Goal: Task Accomplishment & Management: Complete application form

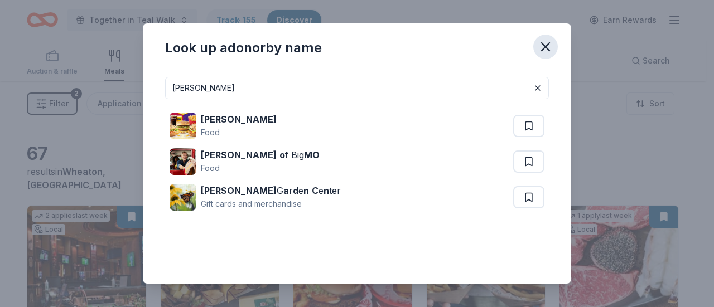
click at [546, 47] on icon "button" at bounding box center [545, 47] width 8 height 8
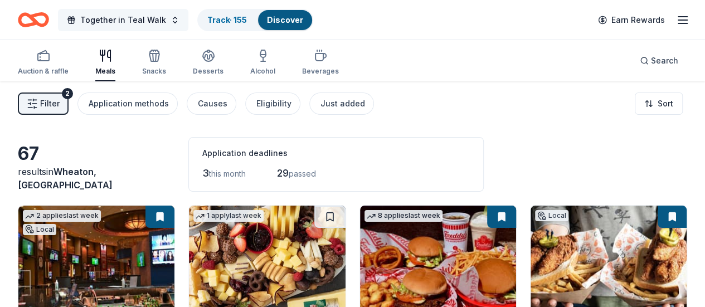
click at [162, 17] on span "Together in Teal Walk" at bounding box center [123, 19] width 86 height 13
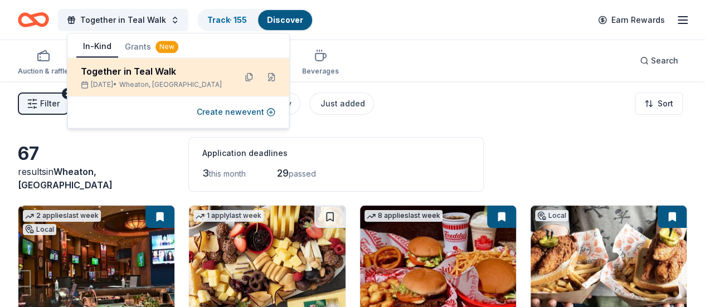
click at [154, 76] on div "Together in Teal Walk" at bounding box center [154, 71] width 146 height 13
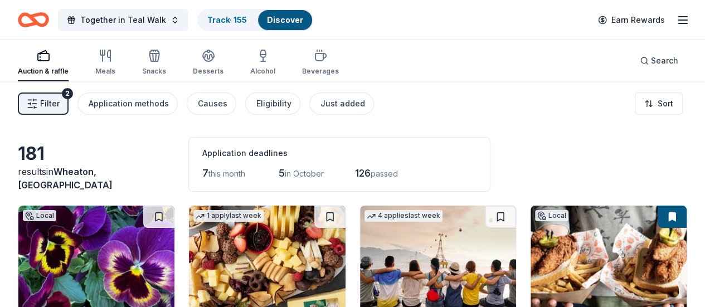
drag, startPoint x: 447, startPoint y: 143, endPoint x: 14, endPoint y: 169, distance: 433.4
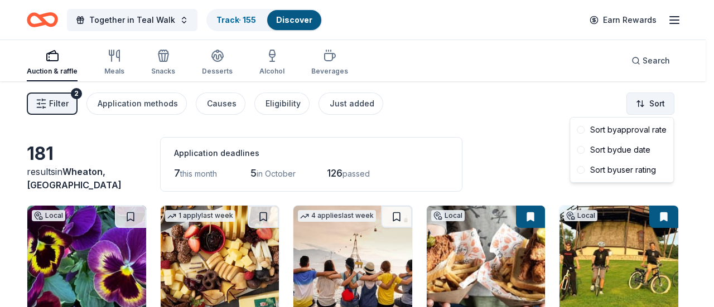
click at [664, 106] on html "Together in Teal Walk Track · 155 Discover Earn Rewards Auction & raffle Meals …" at bounding box center [357, 153] width 714 height 307
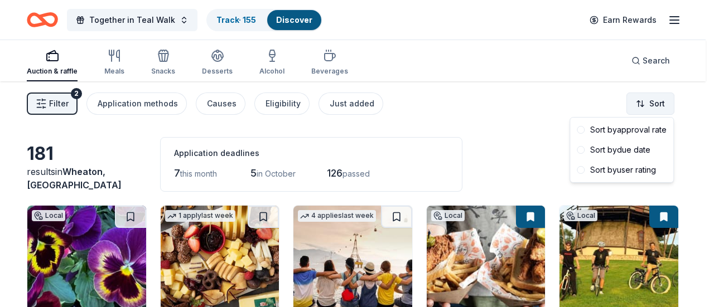
click at [664, 106] on html "Together in Teal Walk Track · 155 Discover Earn Rewards Auction & raffle Meals …" at bounding box center [357, 153] width 714 height 307
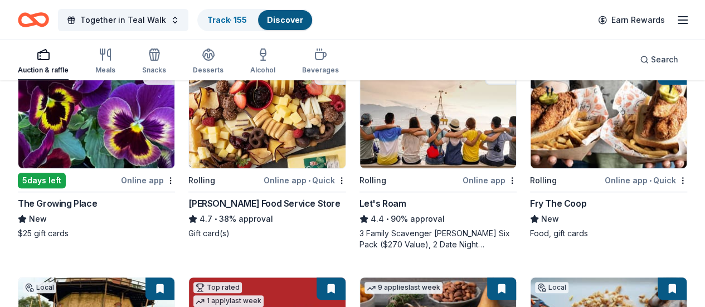
scroll to position [144, 0]
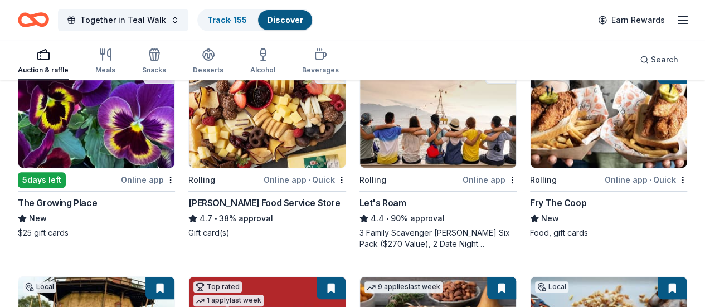
click at [44, 23] on icon "Home" at bounding box center [38, 19] width 17 height 11
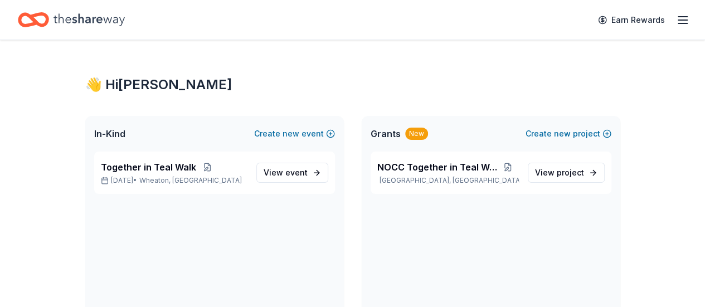
click at [44, 23] on icon "Home" at bounding box center [38, 19] width 17 height 11
click at [168, 170] on span "Together in Teal Walk" at bounding box center [148, 167] width 95 height 13
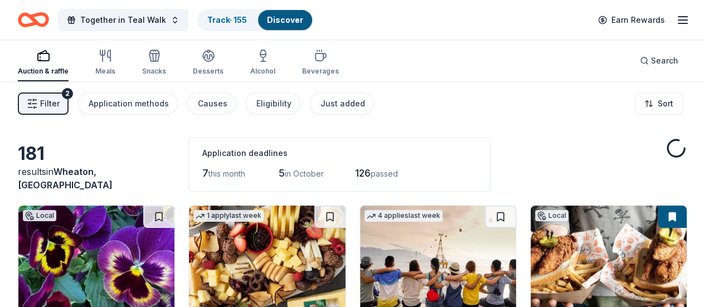
click at [70, 93] on div "2" at bounding box center [67, 93] width 11 height 11
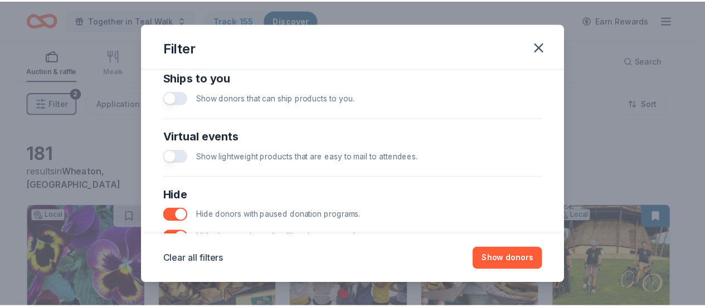
scroll to position [567, 0]
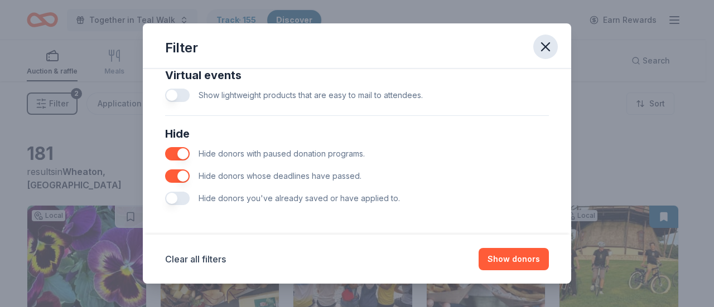
click at [545, 47] on icon "button" at bounding box center [545, 47] width 8 height 8
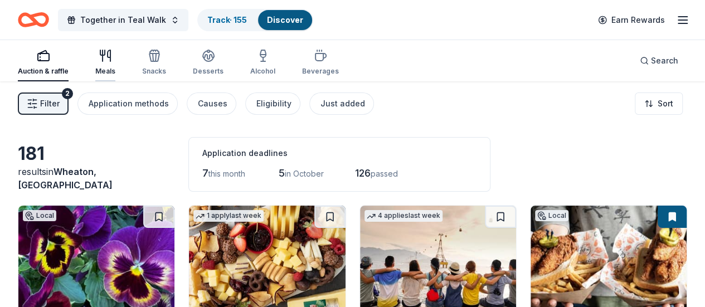
click at [115, 67] on div "Meals" at bounding box center [105, 71] width 20 height 9
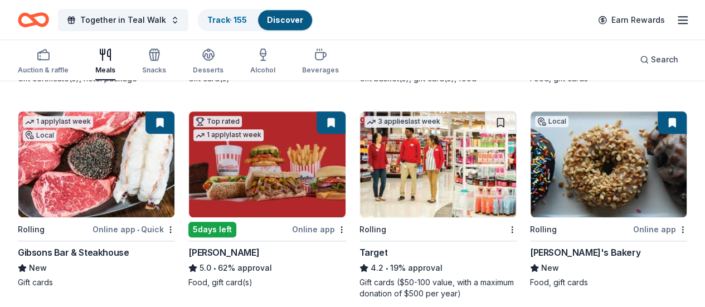
scroll to position [297, 0]
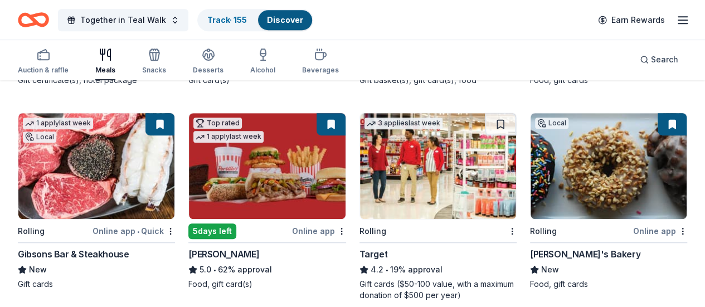
click at [189, 169] on img at bounding box center [267, 166] width 156 height 106
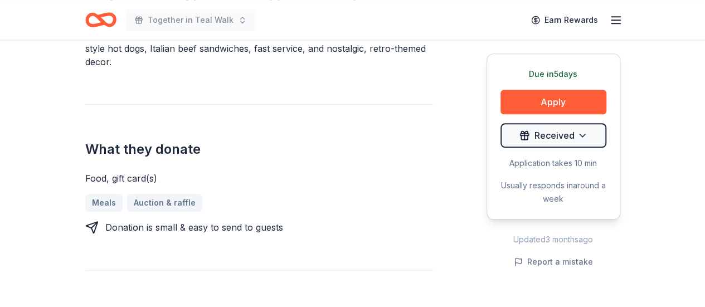
scroll to position [401, 0]
click at [108, 193] on link "Meals" at bounding box center [108, 202] width 46 height 18
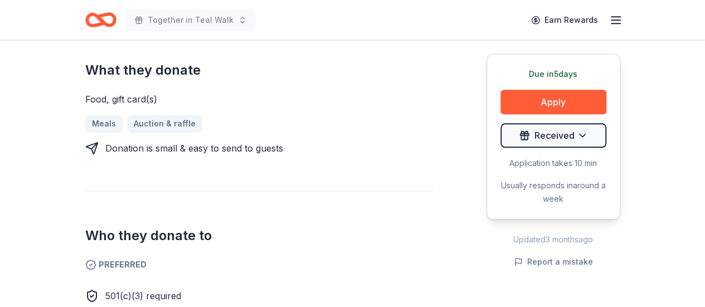
scroll to position [478, 0]
click at [97, 115] on link "Meals" at bounding box center [108, 124] width 46 height 18
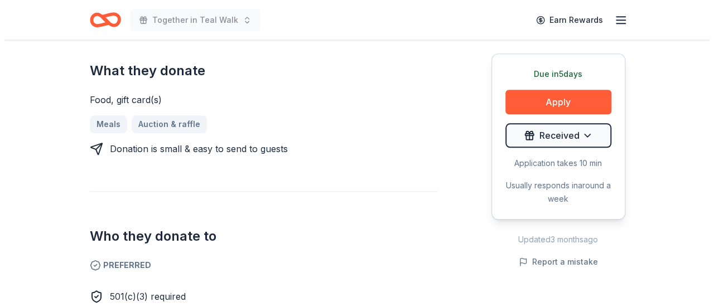
scroll to position [488, 0]
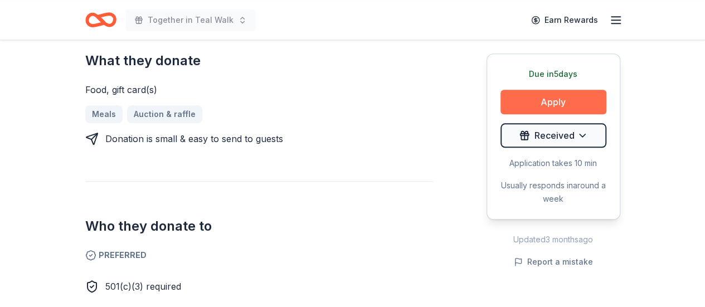
click at [560, 90] on button "Apply" at bounding box center [554, 102] width 106 height 25
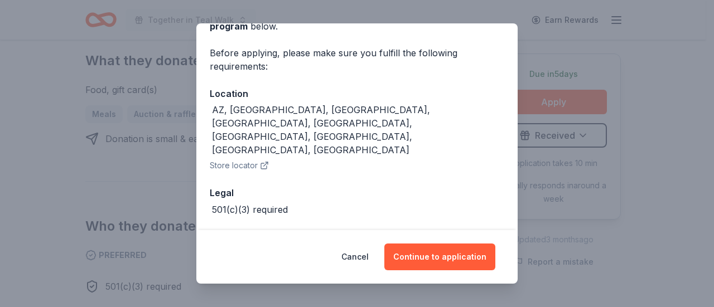
scroll to position [76, 0]
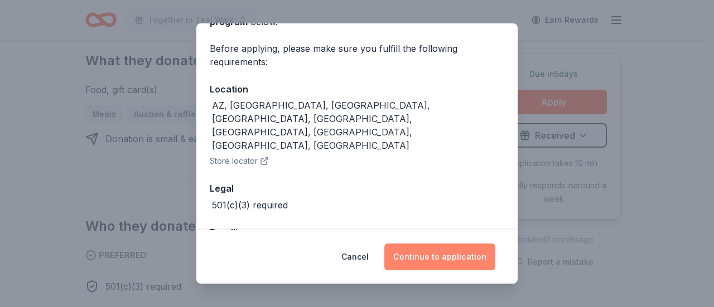
click at [430, 267] on button "Continue to application" at bounding box center [439, 257] width 111 height 27
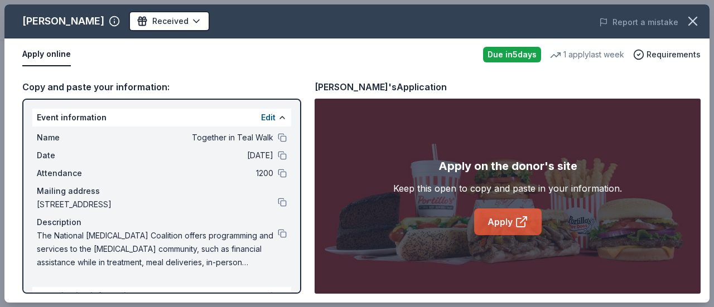
click at [503, 229] on link "Apply" at bounding box center [507, 222] width 67 height 27
click at [513, 222] on link "Apply" at bounding box center [507, 222] width 67 height 27
click at [509, 224] on link "Apply" at bounding box center [507, 222] width 67 height 27
click at [501, 229] on link "Apply" at bounding box center [507, 222] width 67 height 27
click at [500, 229] on link "Apply" at bounding box center [507, 222] width 67 height 27
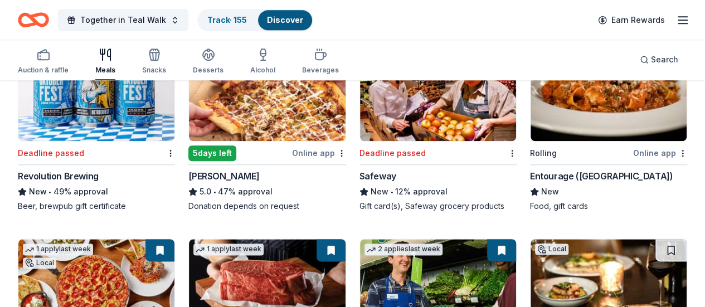
scroll to position [790, 0]
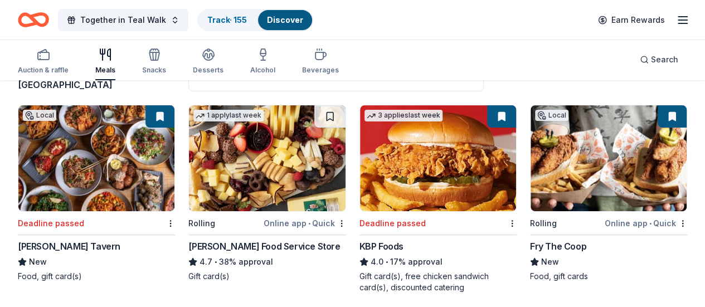
scroll to position [103, 0]
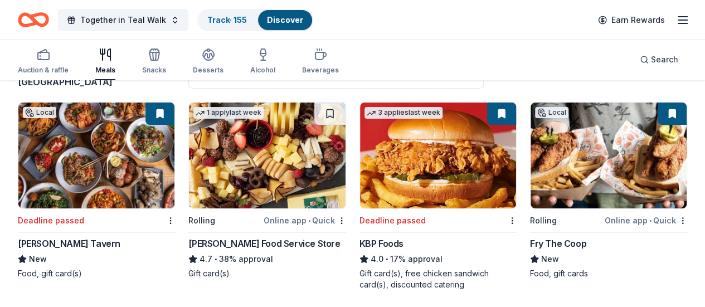
click at [531, 172] on img at bounding box center [609, 156] width 156 height 106
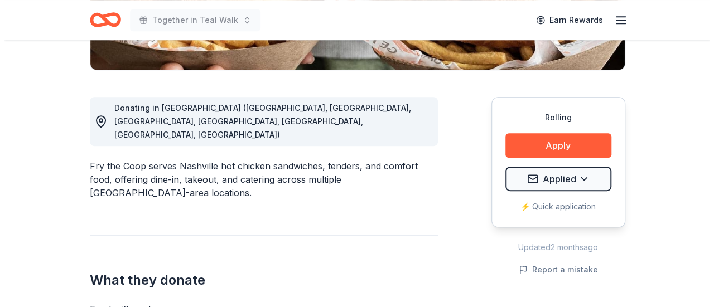
scroll to position [264, 0]
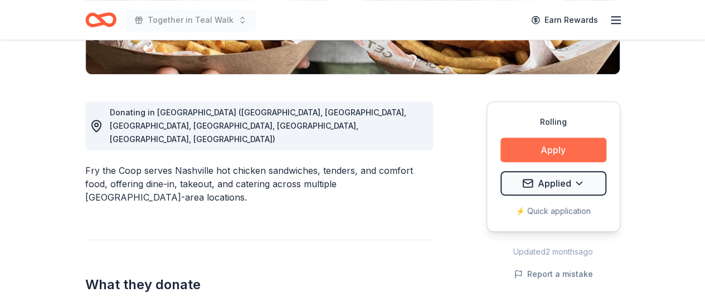
click at [543, 149] on button "Apply" at bounding box center [554, 150] width 106 height 25
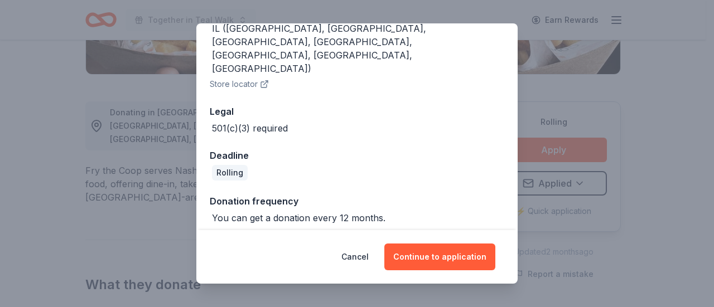
scroll to position [177, 0]
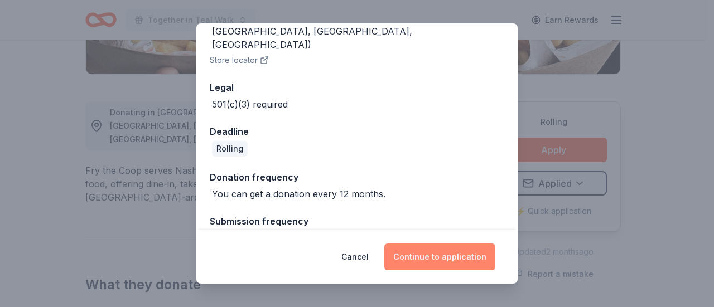
click at [437, 263] on button "Continue to application" at bounding box center [439, 257] width 111 height 27
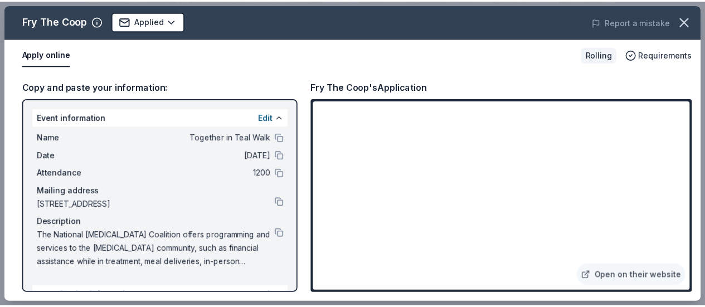
scroll to position [137, 0]
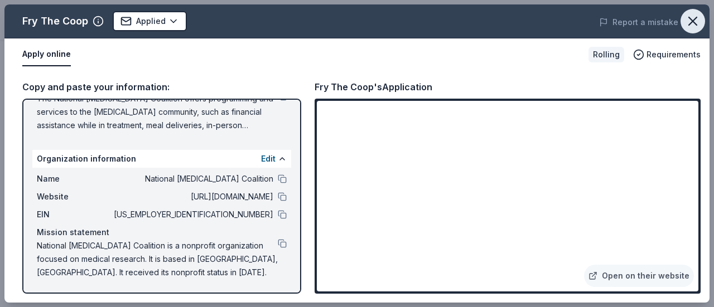
click at [696, 19] on icon "button" at bounding box center [693, 21] width 16 height 16
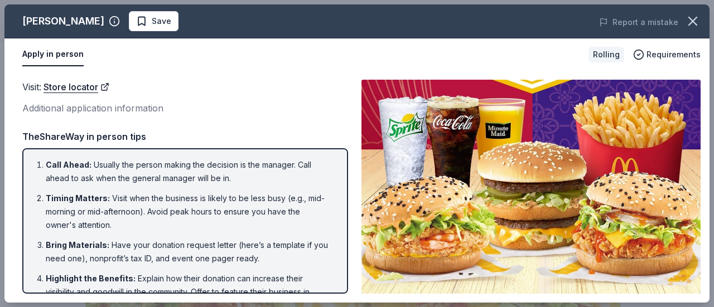
scroll to position [379, 0]
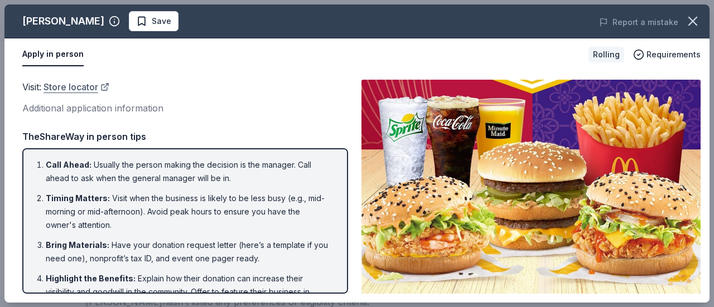
click at [91, 89] on link "Store locator" at bounding box center [76, 87] width 66 height 14
click at [67, 89] on link "Store locator" at bounding box center [76, 87] width 66 height 14
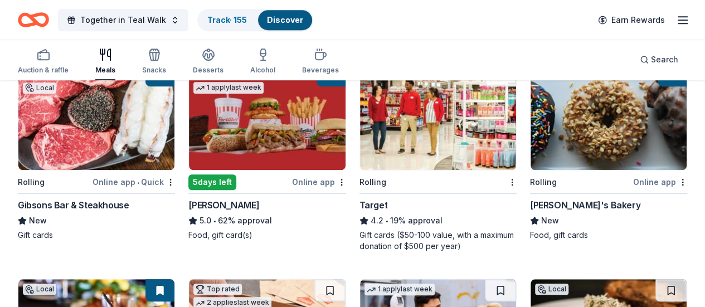
scroll to position [346, 0]
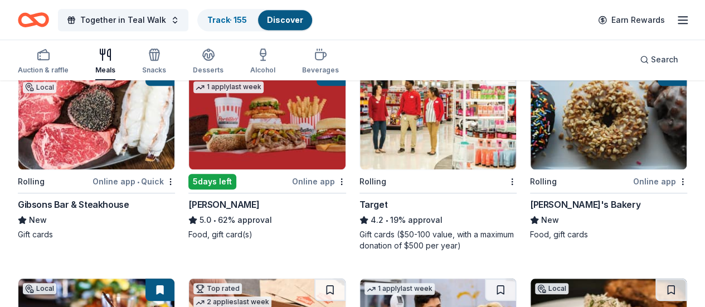
click at [531, 148] on img at bounding box center [609, 117] width 156 height 106
click at [531, 143] on img at bounding box center [609, 117] width 156 height 106
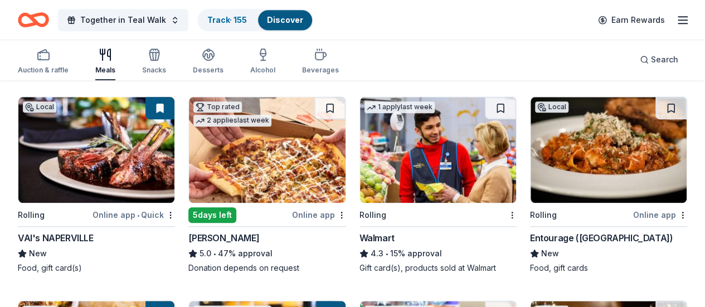
scroll to position [529, 0]
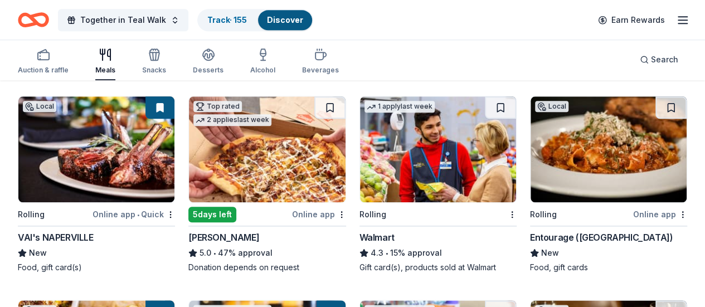
click at [360, 163] on img at bounding box center [438, 149] width 156 height 106
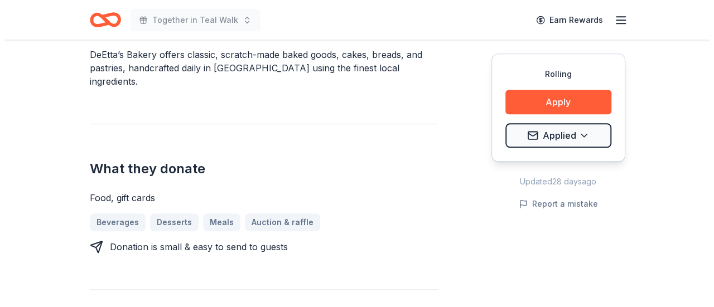
scroll to position [354, 0]
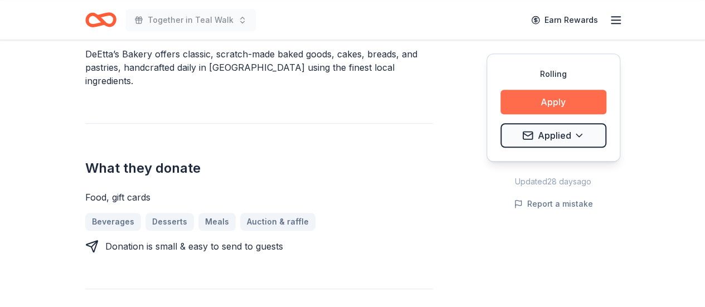
click at [562, 98] on button "Apply" at bounding box center [554, 102] width 106 height 25
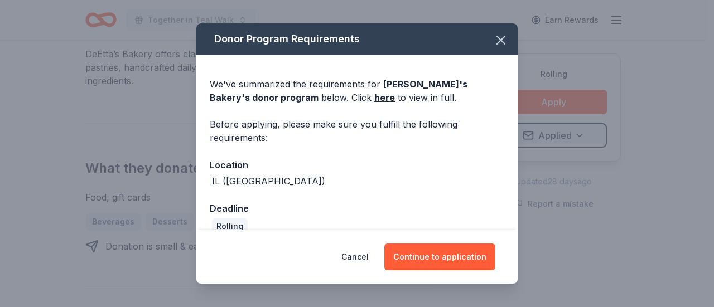
scroll to position [17, 0]
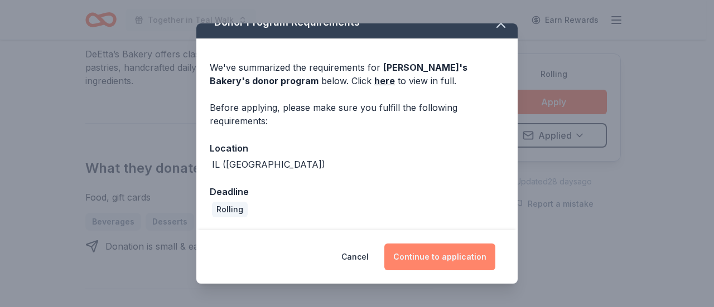
click at [422, 256] on button "Continue to application" at bounding box center [439, 257] width 111 height 27
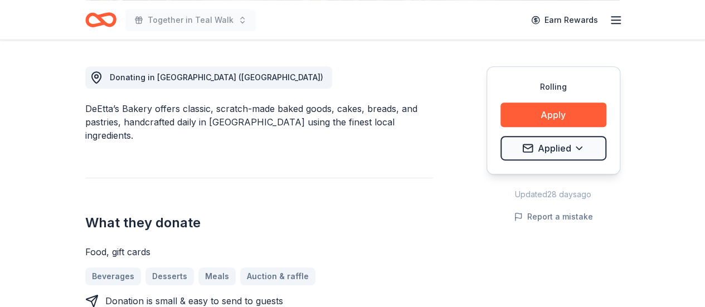
scroll to position [299, 0]
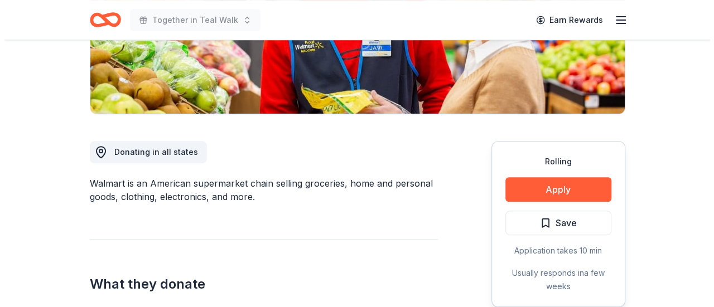
scroll to position [229, 0]
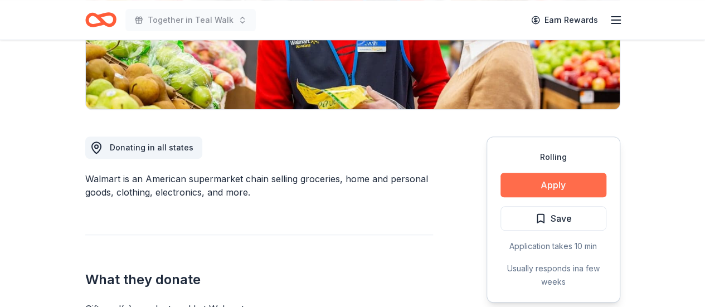
click at [544, 187] on button "Apply" at bounding box center [554, 185] width 106 height 25
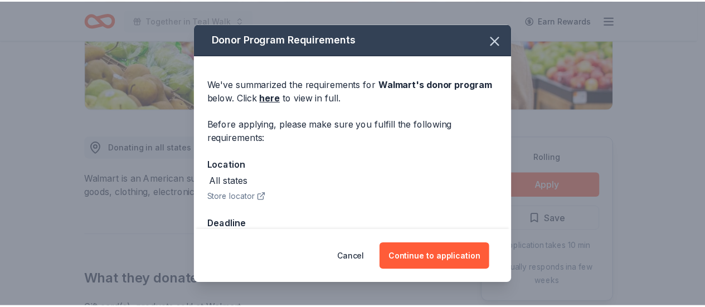
scroll to position [32, 0]
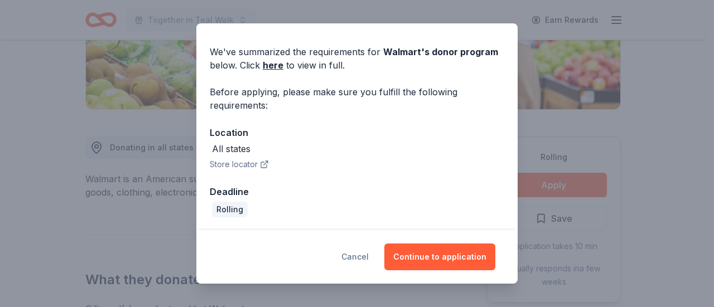
click at [362, 260] on button "Cancel" at bounding box center [354, 257] width 27 height 27
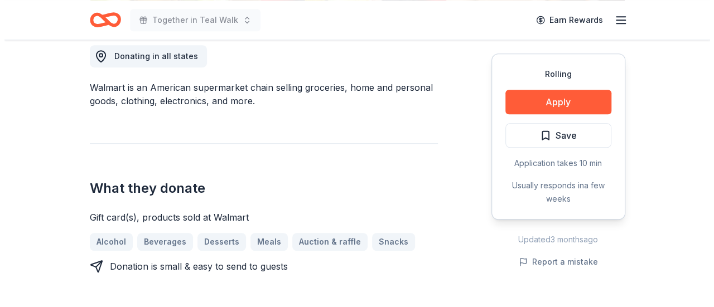
scroll to position [320, 0]
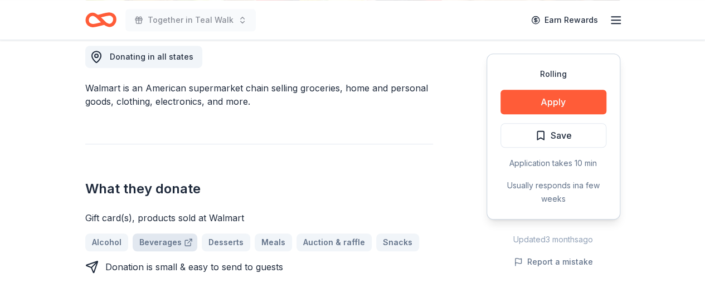
click at [171, 245] on link "Beverages" at bounding box center [165, 243] width 65 height 18
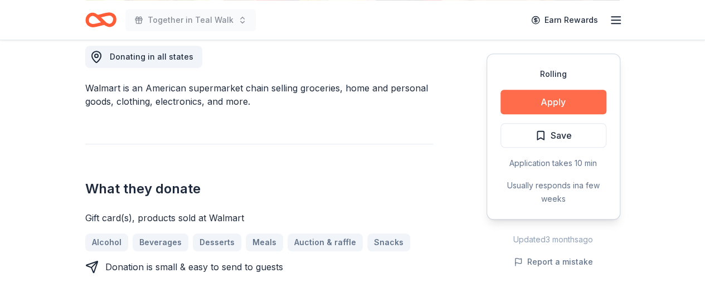
click at [558, 97] on button "Apply" at bounding box center [554, 102] width 106 height 25
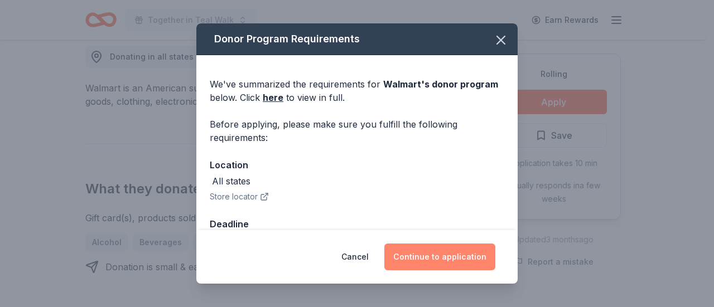
click at [433, 259] on button "Continue to application" at bounding box center [439, 257] width 111 height 27
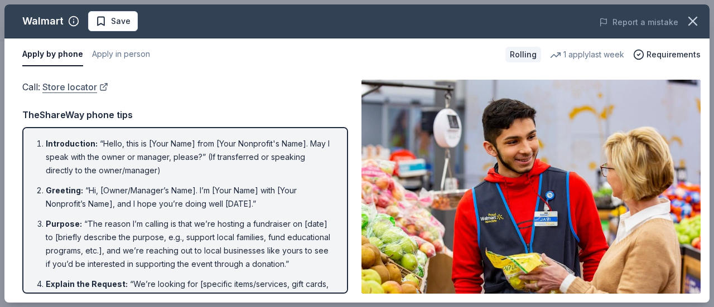
click at [77, 86] on link "Store locator" at bounding box center [75, 87] width 66 height 14
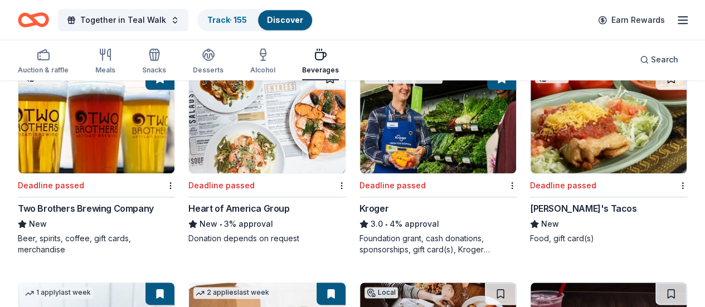
scroll to position [540, 0]
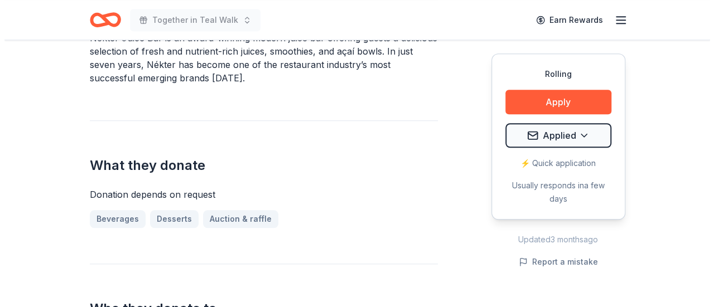
scroll to position [396, 0]
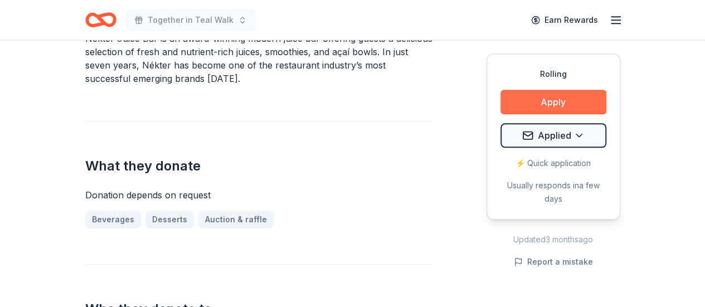
click at [549, 108] on button "Apply" at bounding box center [554, 102] width 106 height 25
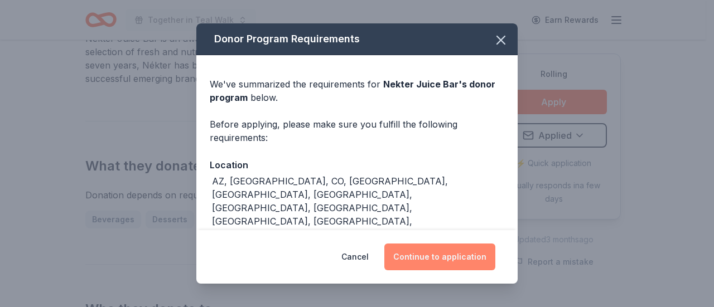
click at [451, 259] on button "Continue to application" at bounding box center [439, 257] width 111 height 27
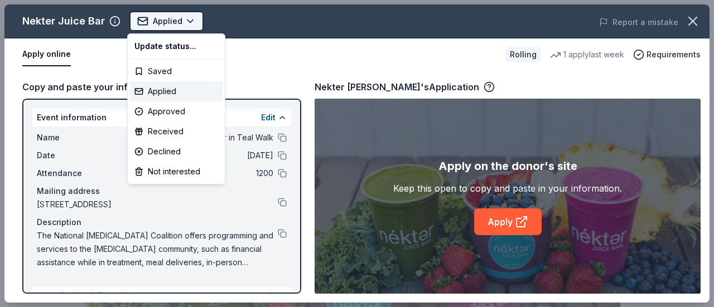
scroll to position [0, 0]
click at [186, 21] on body "Together in Teal Walk Applied Apply Rolling Share Nekter Juice Bar New 1 apply …" at bounding box center [352, 153] width 705 height 307
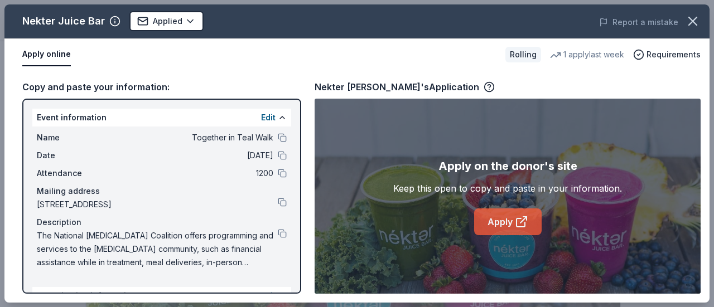
click at [496, 217] on link "Apply" at bounding box center [507, 222] width 67 height 27
